Goal: Task Accomplishment & Management: Complete application form

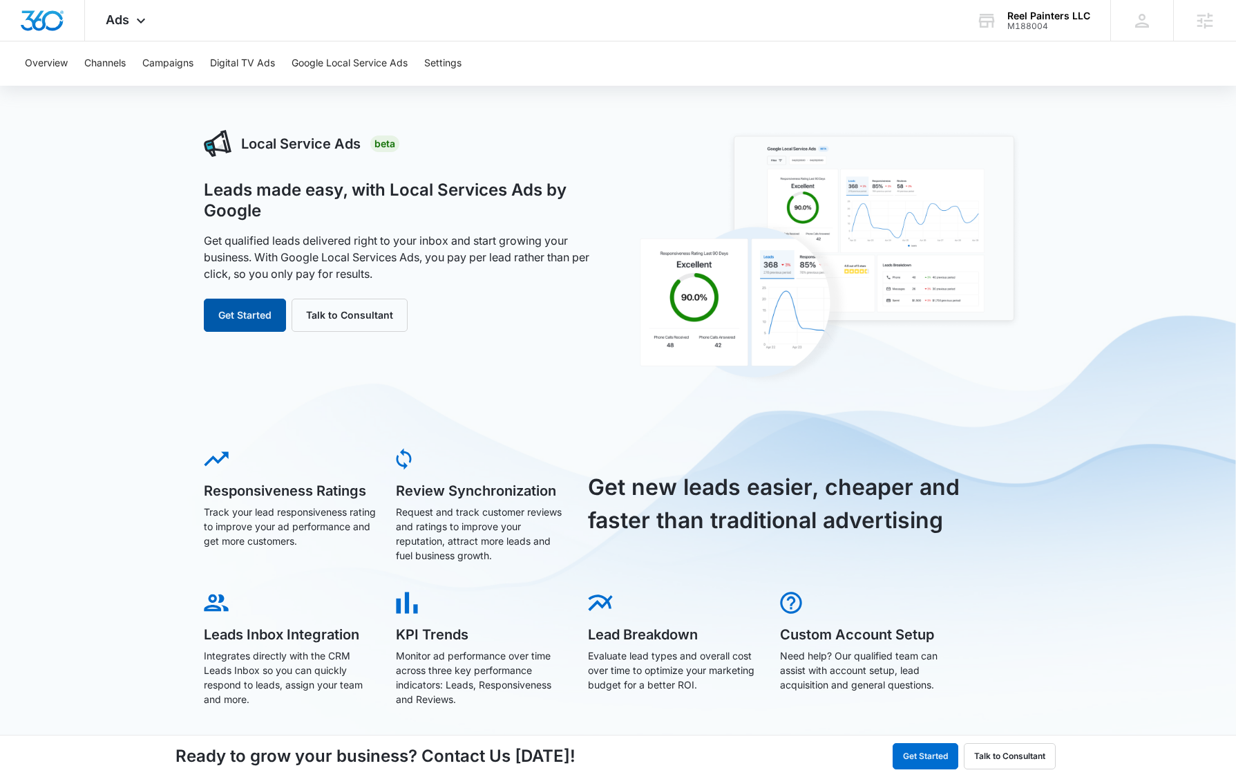
click at [242, 315] on button "Get Started" at bounding box center [245, 314] width 82 height 33
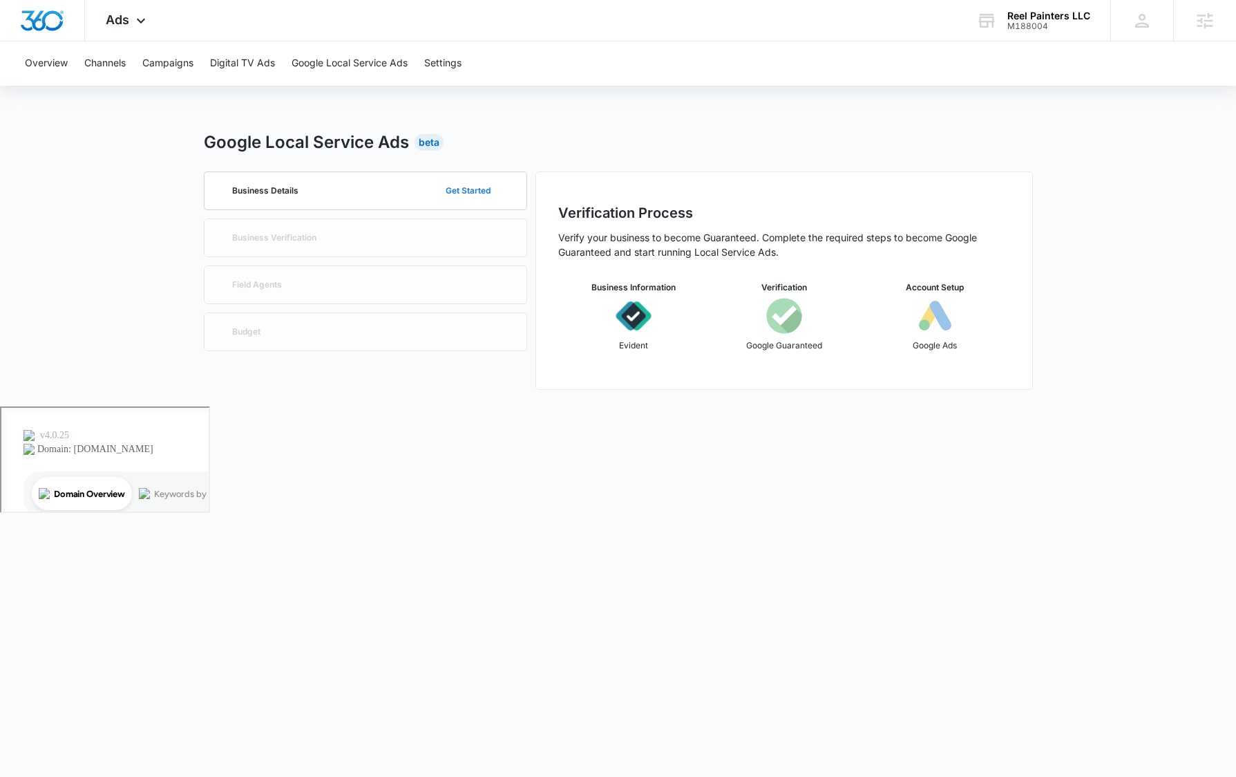
click at [482, 194] on button "Get Started" at bounding box center [468, 190] width 73 height 33
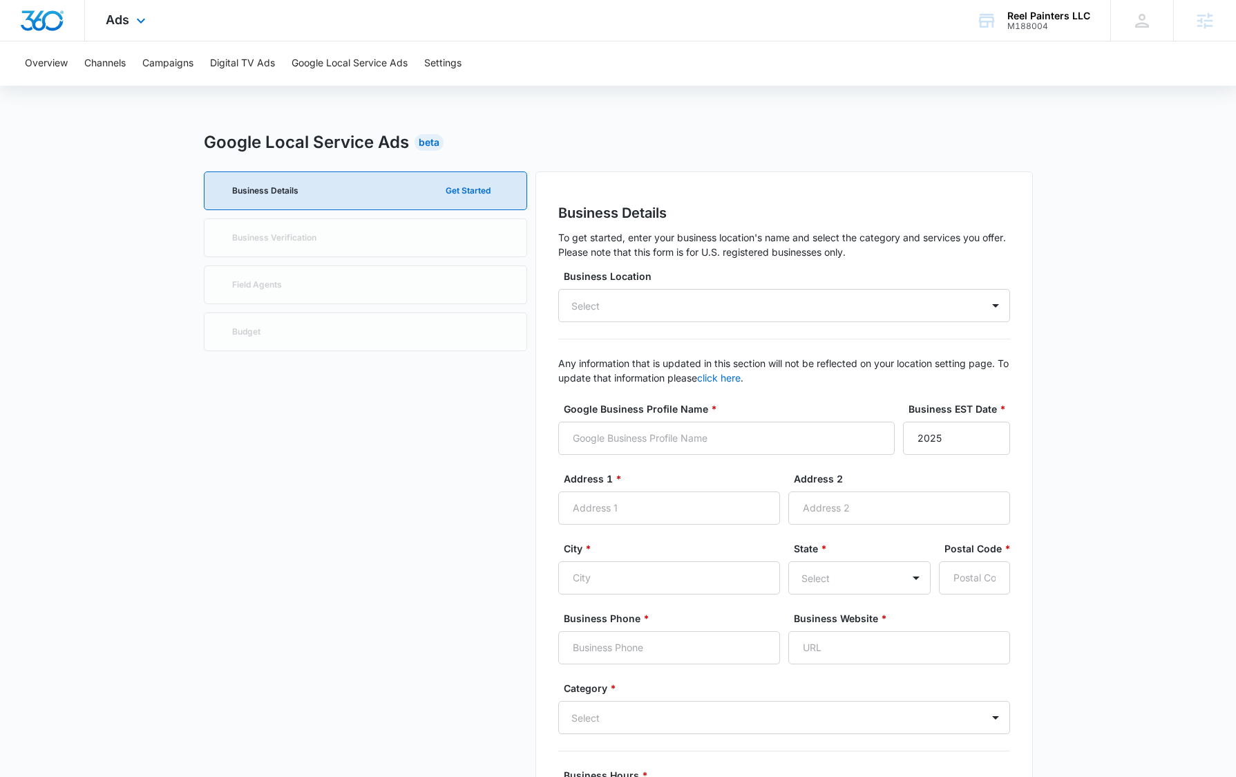
click at [122, 27] on div "Ads Apps Reputation Websites Forms CRM Email Social Content Ads Intelligence Fi…" at bounding box center [127, 20] width 85 height 41
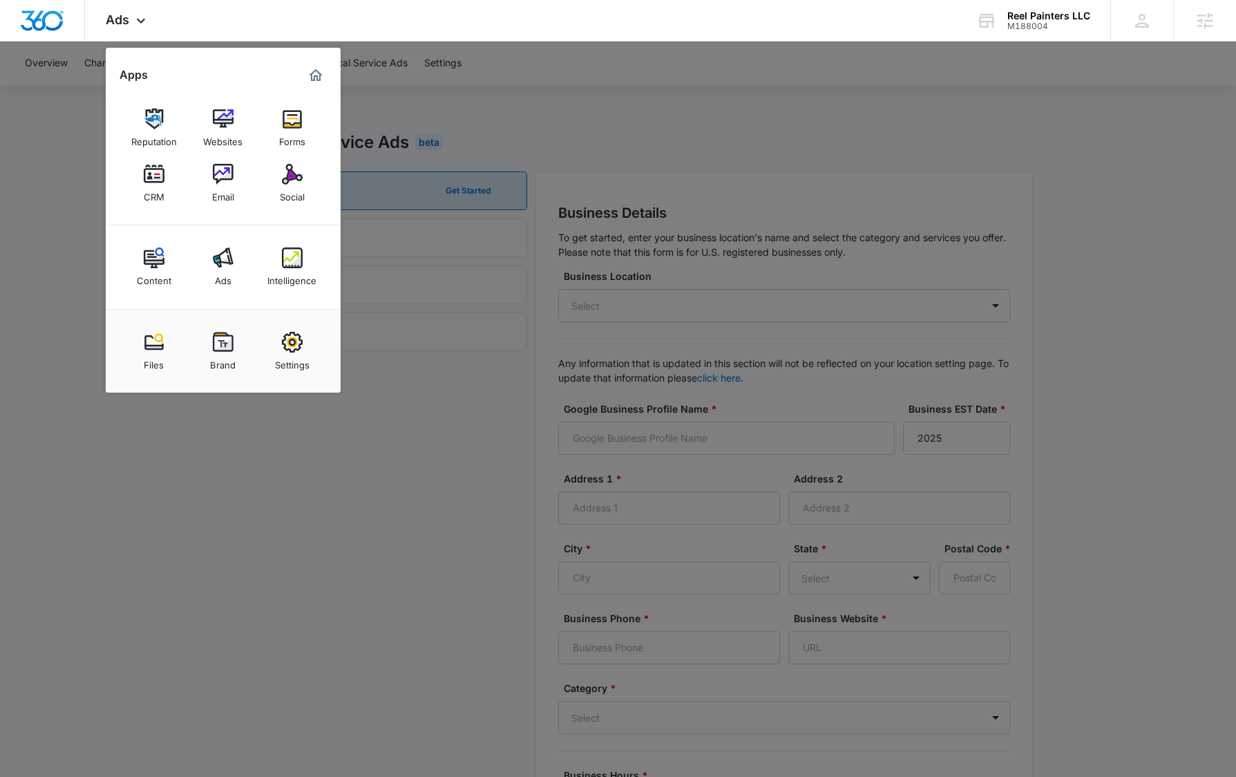
click at [192, 432] on div at bounding box center [618, 388] width 1236 height 777
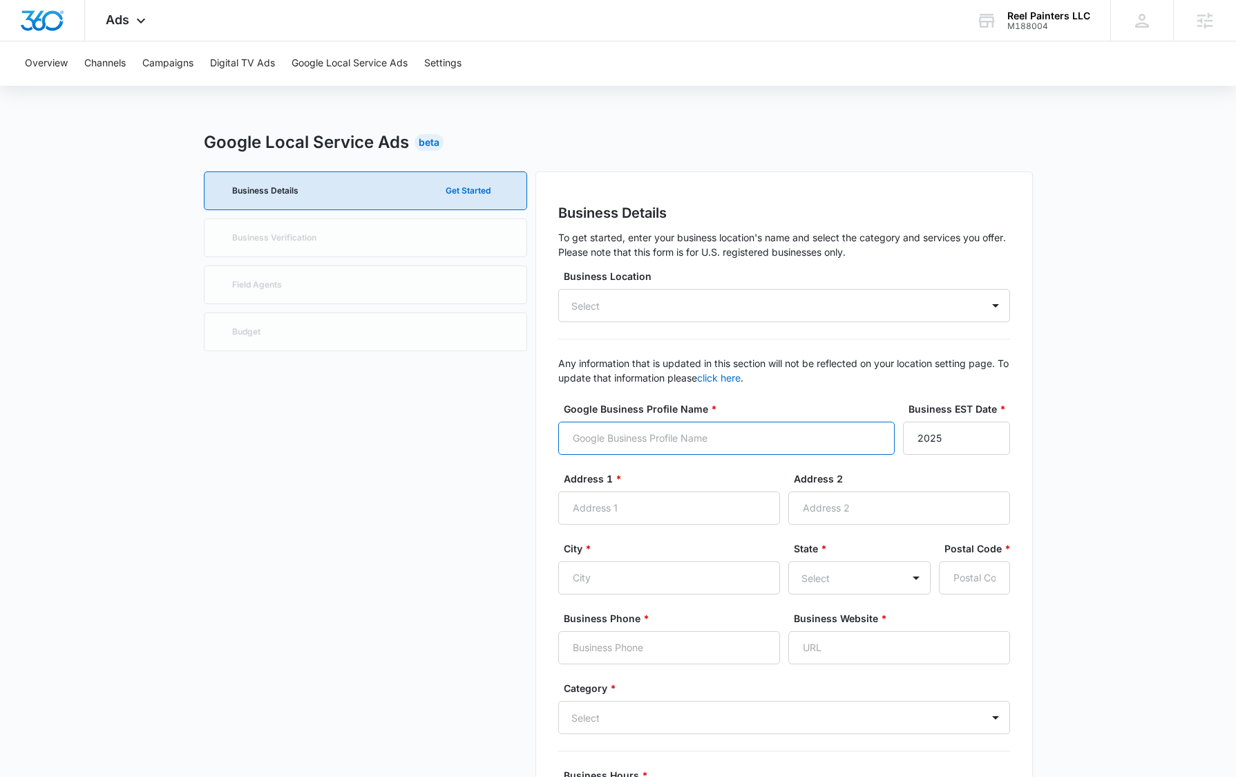
click at [580, 429] on input "Google Business Profile Name *" at bounding box center [726, 437] width 336 height 33
click at [656, 312] on div "Select" at bounding box center [784, 305] width 452 height 33
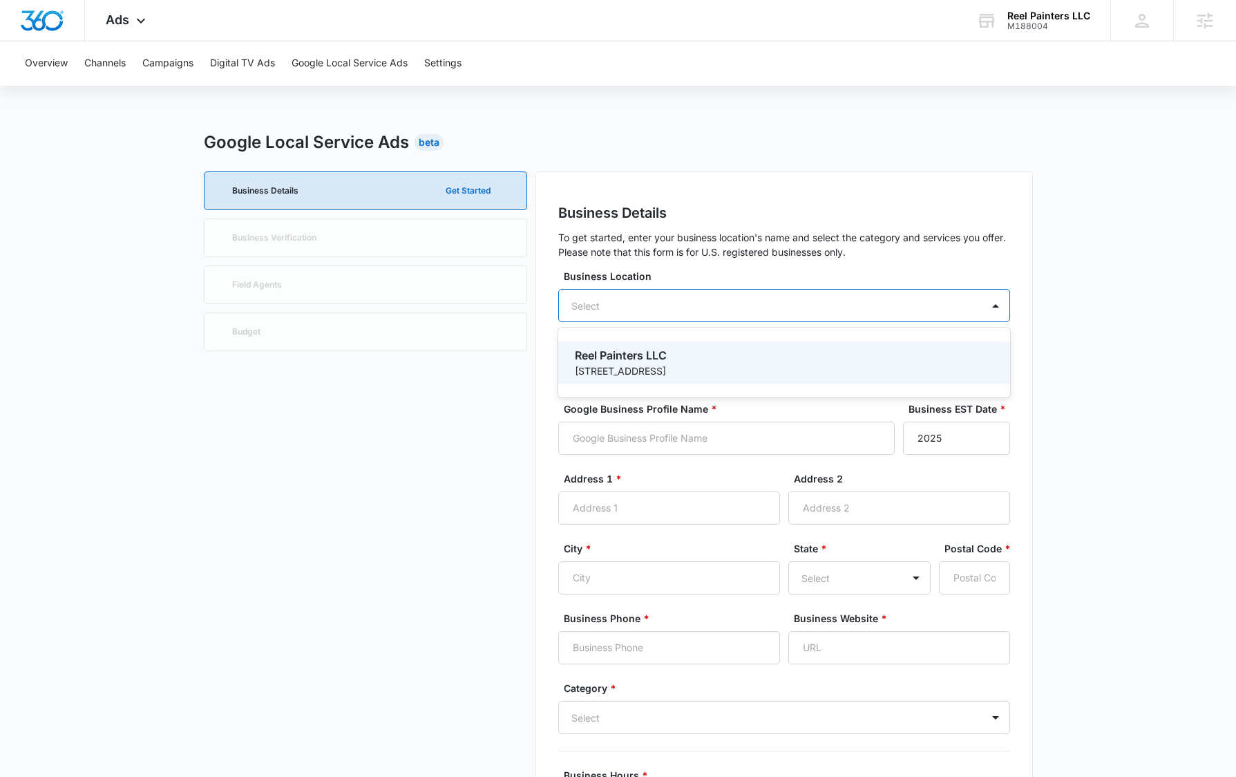
click at [657, 308] on div "Select" at bounding box center [784, 305] width 452 height 33
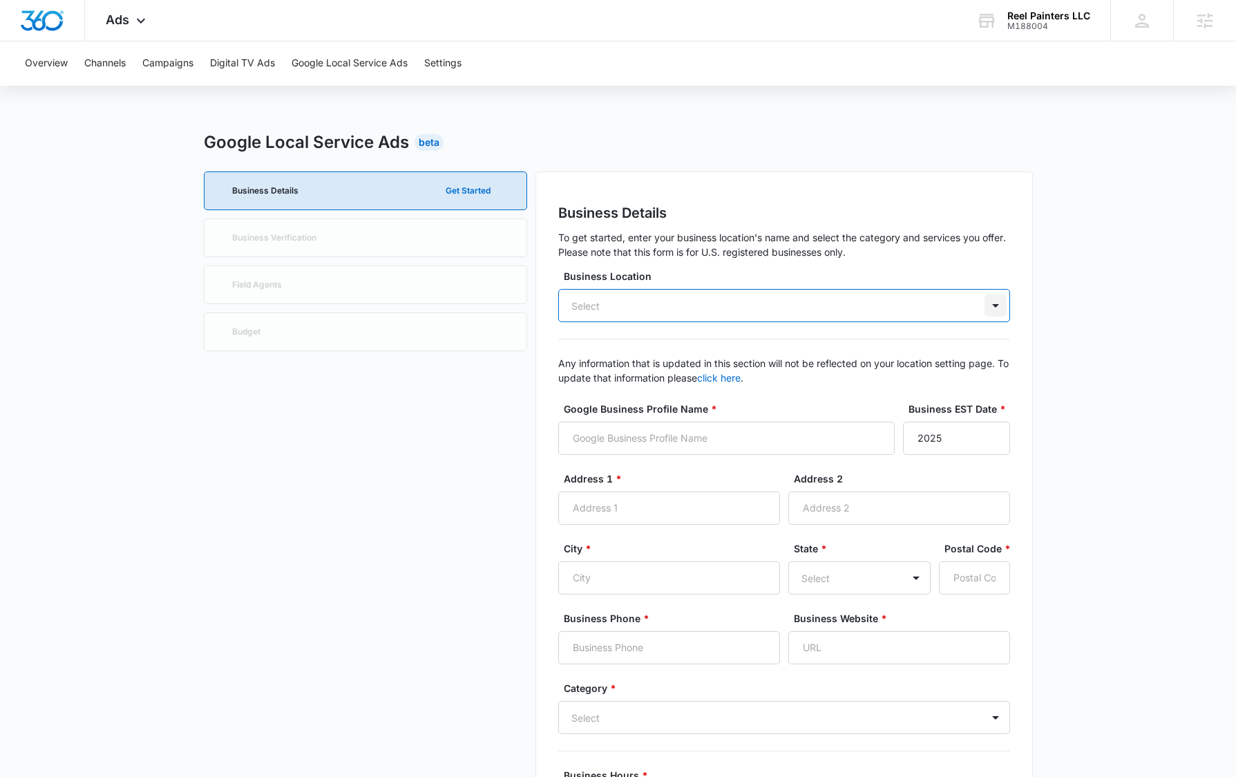
click at [1000, 300] on div at bounding box center [995, 305] width 22 height 22
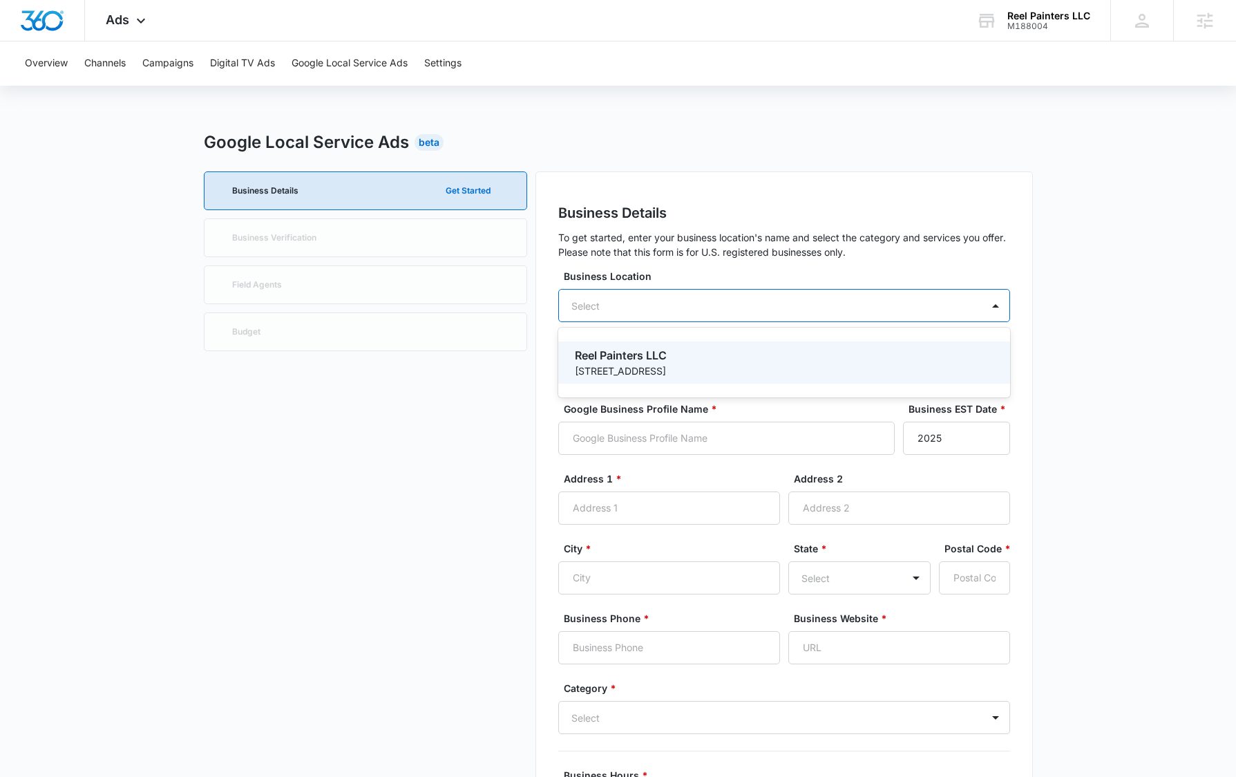
click at [511, 426] on div "Business Details Get Started Business Verification Field Agents Budget" at bounding box center [365, 692] width 323 height 1043
